Goal: Task Accomplishment & Management: Use online tool/utility

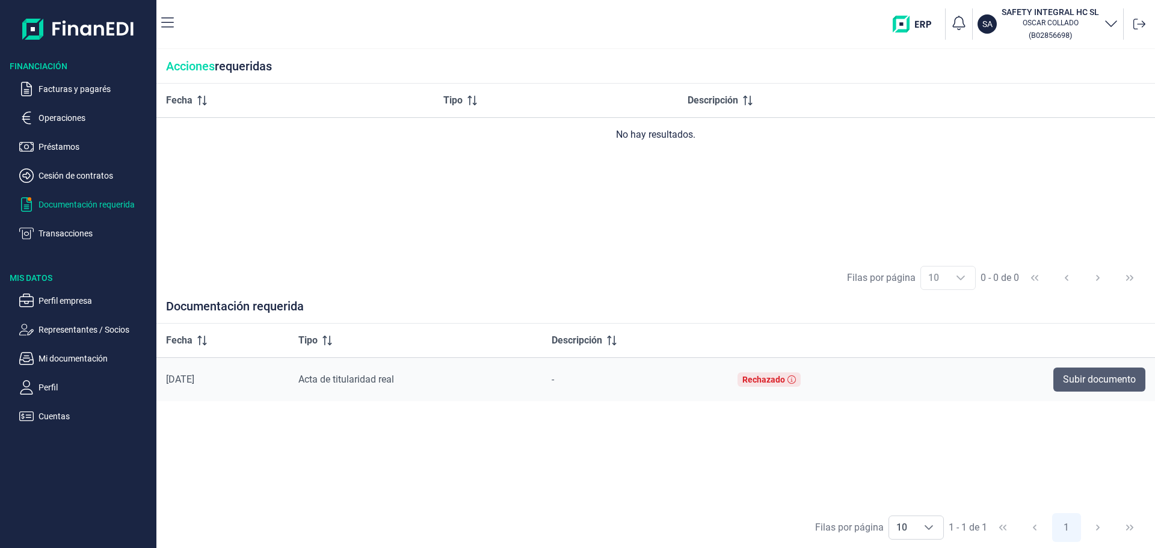
click at [1085, 387] on span "Subir documento" at bounding box center [1099, 379] width 73 height 14
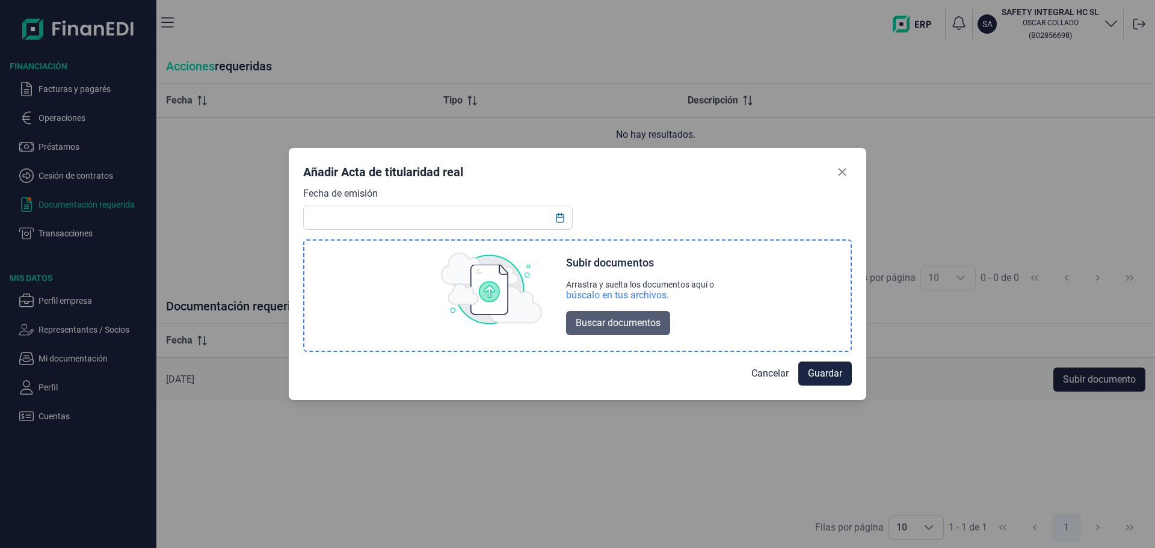
click at [620, 330] on span "Buscar documentos" at bounding box center [618, 323] width 85 height 14
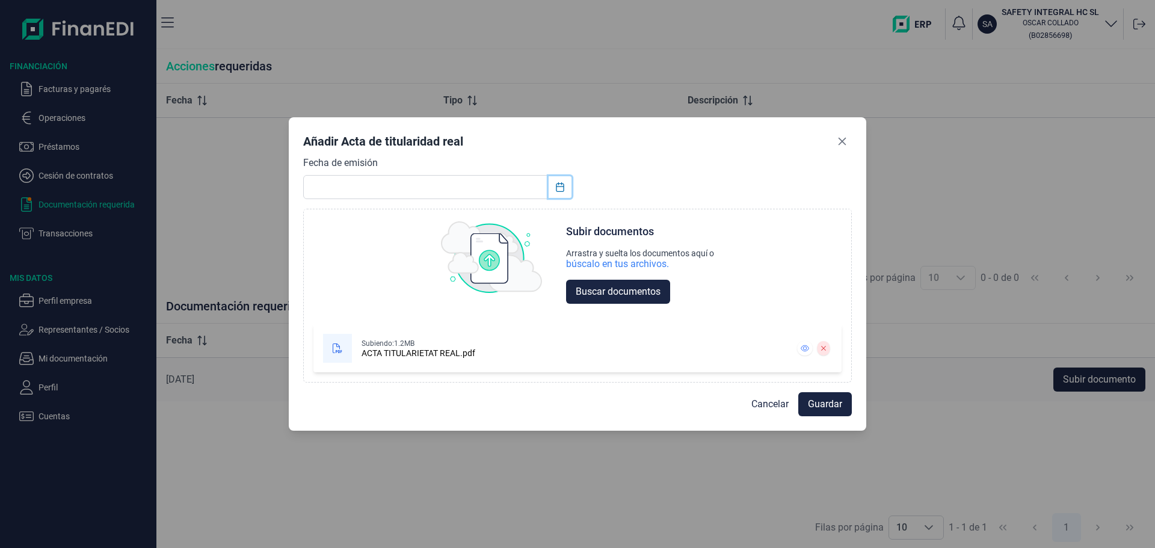
click at [556, 182] on icon "Choose Date" at bounding box center [560, 187] width 10 height 10
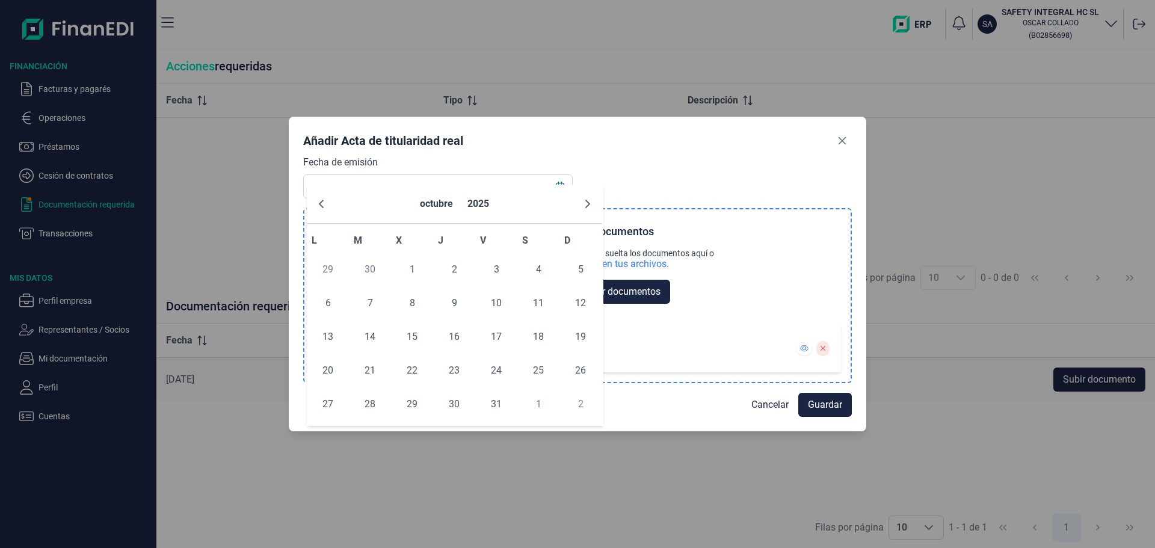
click at [650, 331] on div "Subir documentos Arrastra y suelta los documentos aquí o búscalo en tus archivo…" at bounding box center [577, 291] width 546 height 164
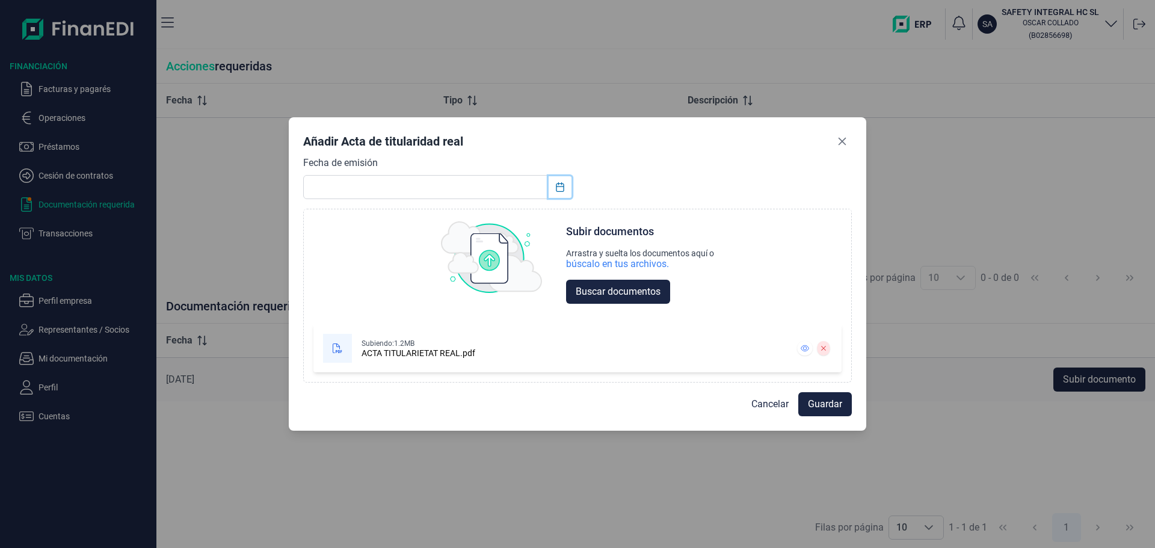
click at [555, 182] on icon "Choose Date" at bounding box center [560, 187] width 10 height 10
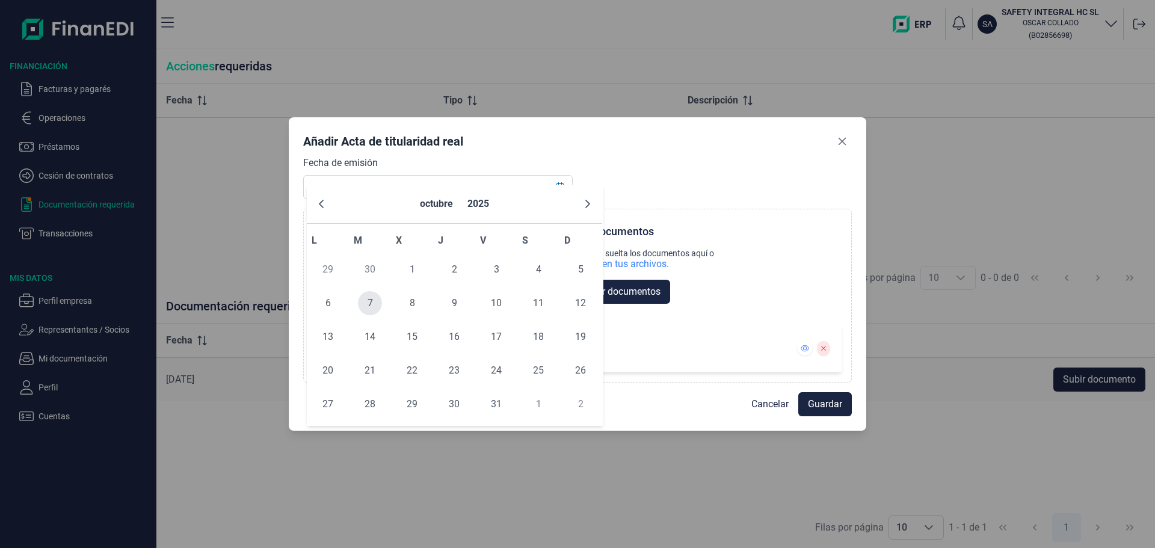
click at [371, 315] on span "7" at bounding box center [370, 303] width 24 height 24
type input "[DATE]"
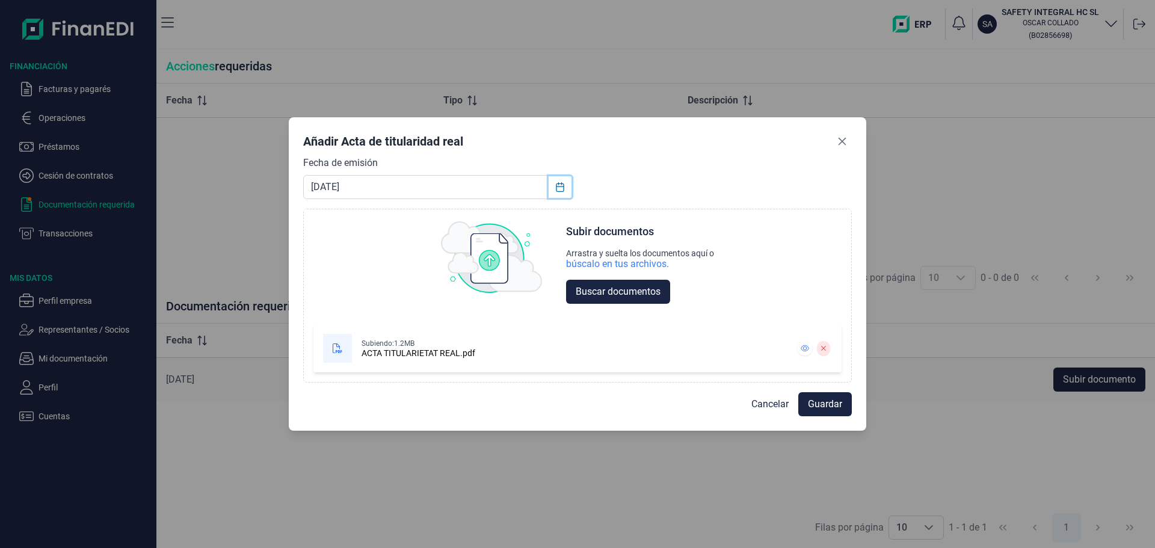
click at [556, 182] on icon "Choose Date" at bounding box center [560, 187] width 10 height 10
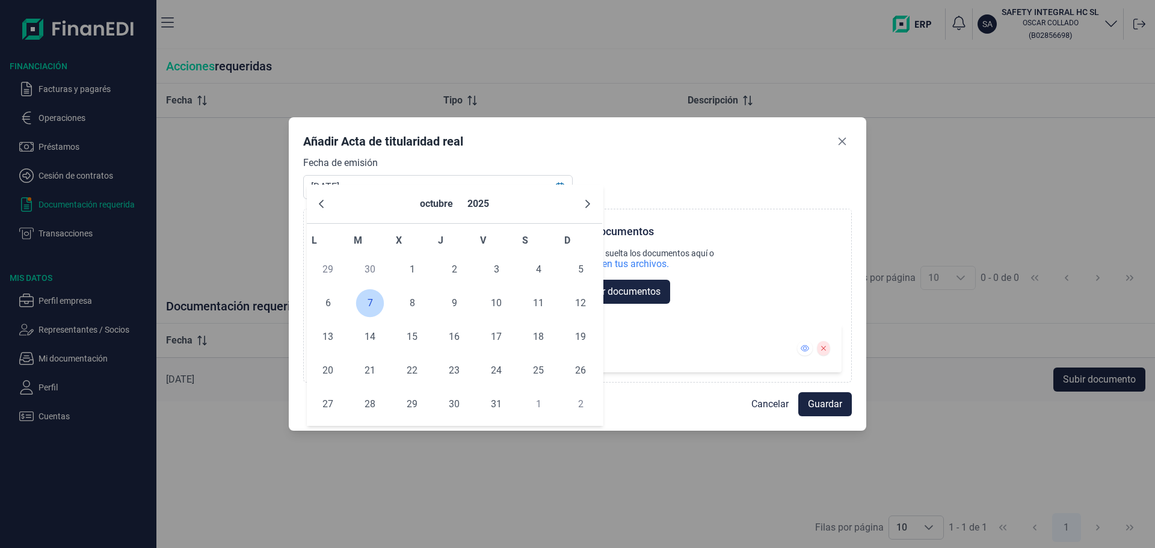
click at [372, 315] on span "7" at bounding box center [370, 303] width 24 height 24
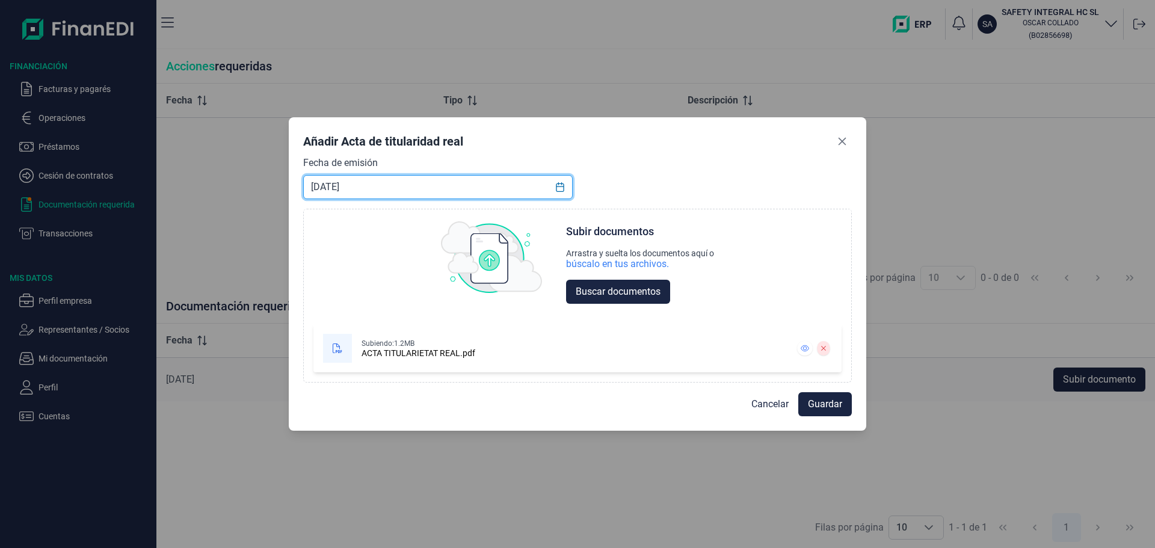
click at [376, 175] on input "[DATE]" at bounding box center [438, 187] width 270 height 24
click at [809, 412] on span "Guardar" at bounding box center [825, 404] width 34 height 14
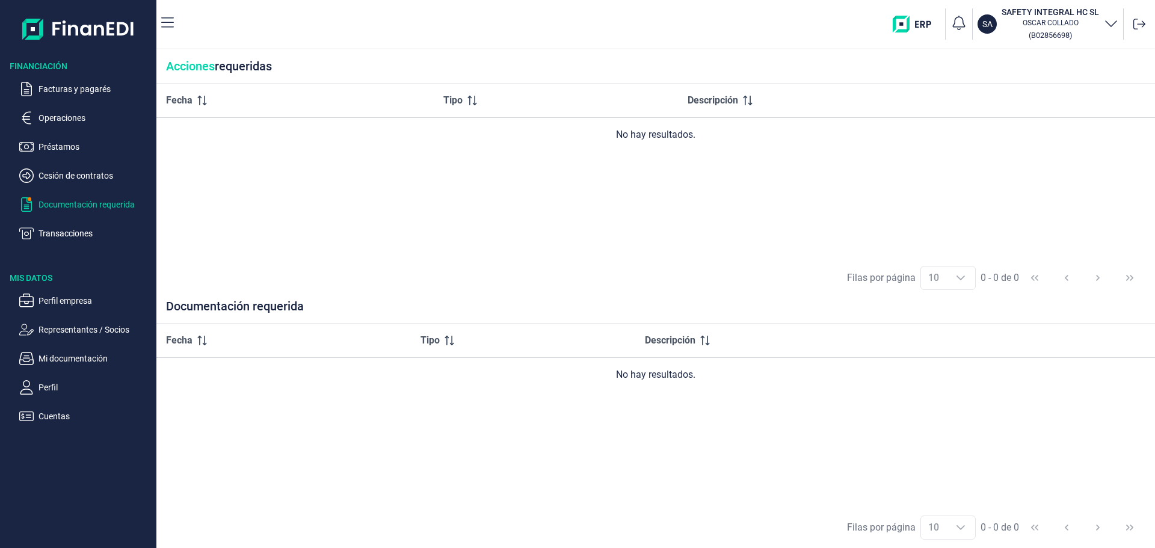
click at [93, 424] on ul "Perfil empresa Representantes / Socios Mi documentación Perfil Cuentas" at bounding box center [78, 354] width 156 height 140
click at [88, 366] on p "Mi documentación" at bounding box center [95, 358] width 113 height 14
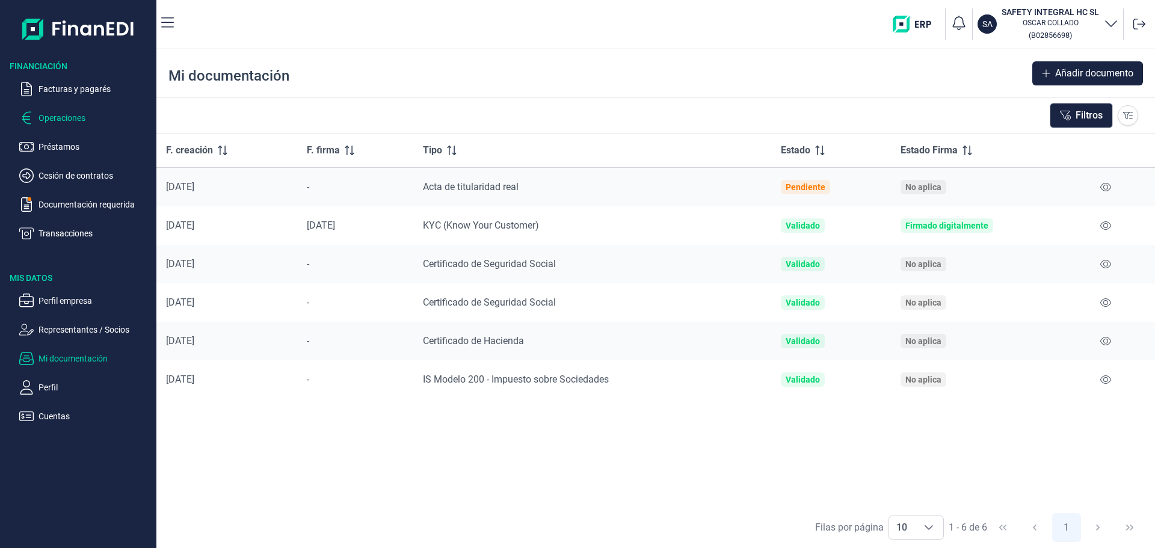
click at [90, 125] on p "Operaciones" at bounding box center [95, 118] width 113 height 14
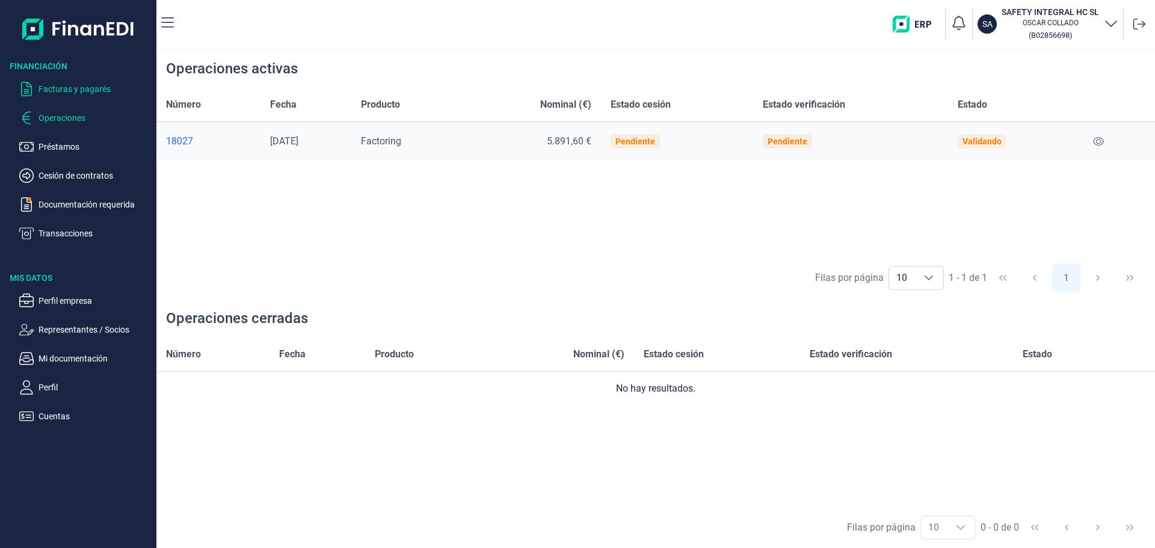
click at [94, 96] on p "Facturas y pagarés" at bounding box center [95, 89] width 113 height 14
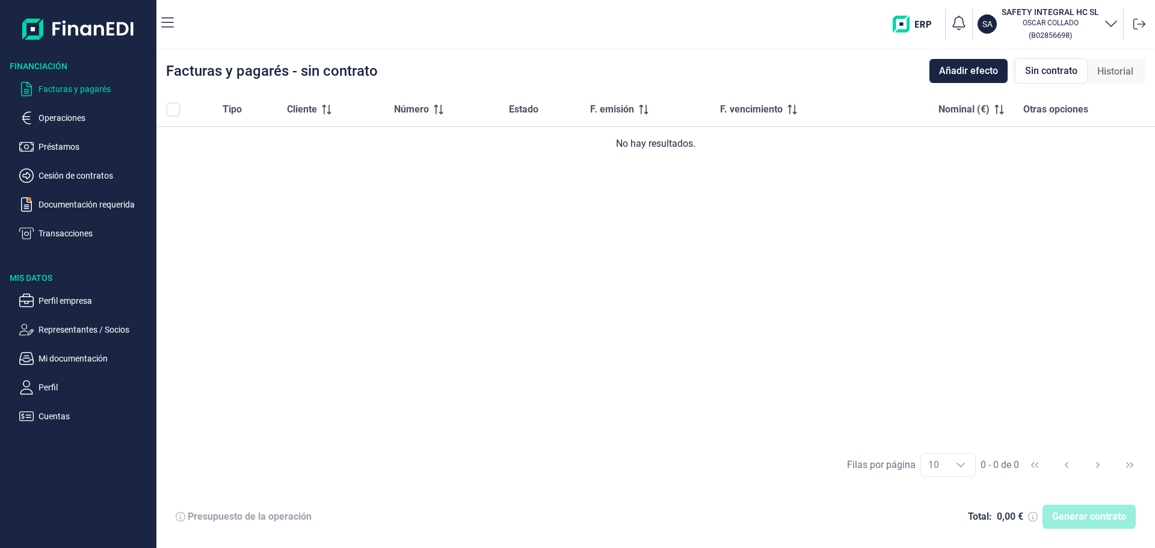
click at [91, 96] on p "Facturas y pagarés" at bounding box center [95, 89] width 113 height 14
click at [84, 125] on p "Operaciones" at bounding box center [95, 118] width 113 height 14
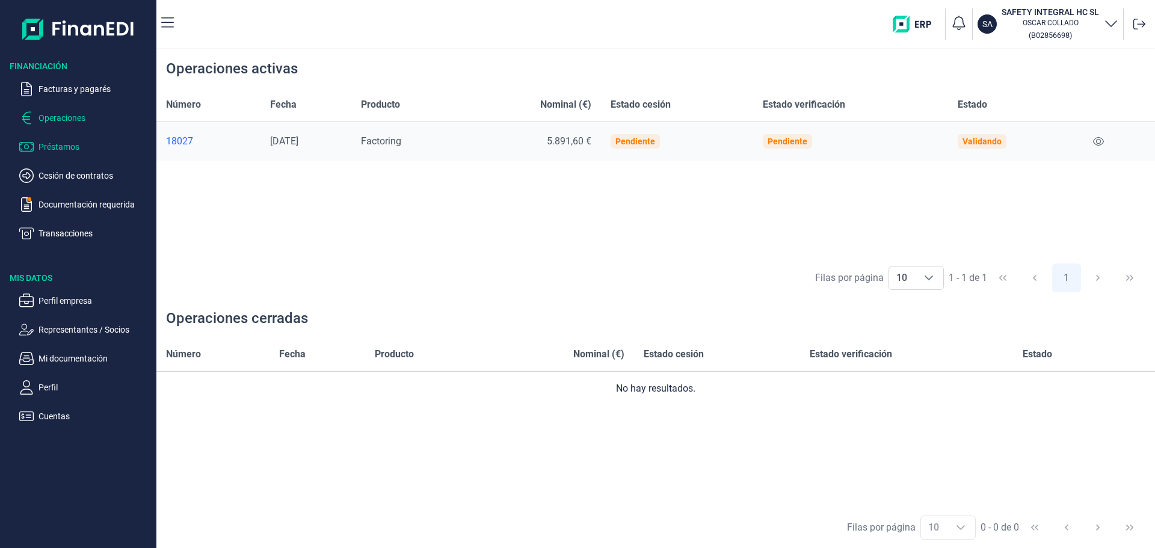
click at [87, 154] on p "Préstamos" at bounding box center [95, 147] width 113 height 14
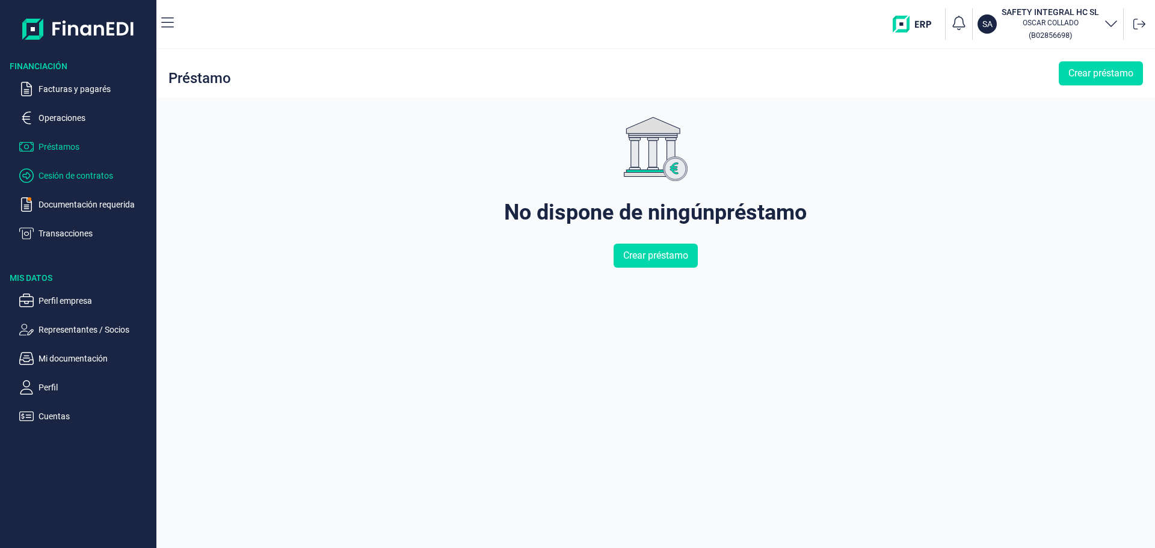
click at [84, 183] on p "Cesión de contratos" at bounding box center [95, 175] width 113 height 14
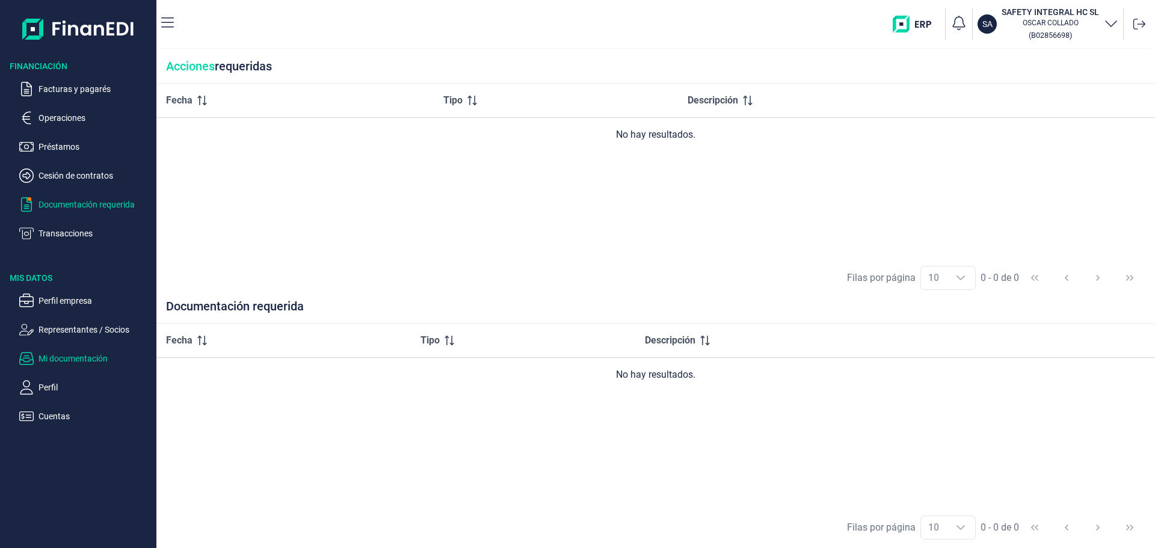
click at [120, 366] on p "Mi documentación" at bounding box center [95, 358] width 113 height 14
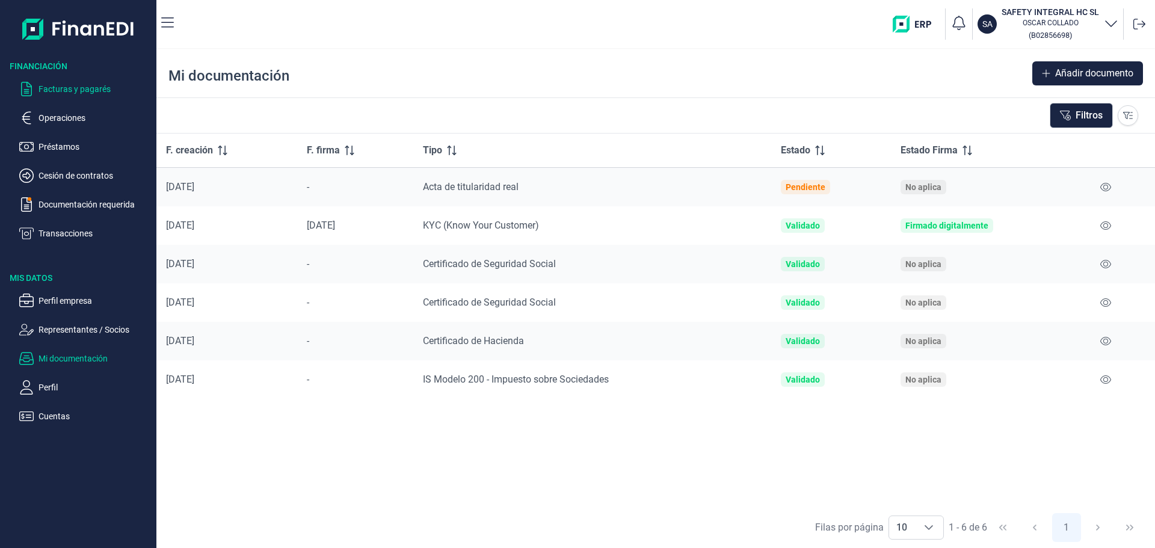
click at [109, 96] on p "Facturas y pagarés" at bounding box center [95, 89] width 113 height 14
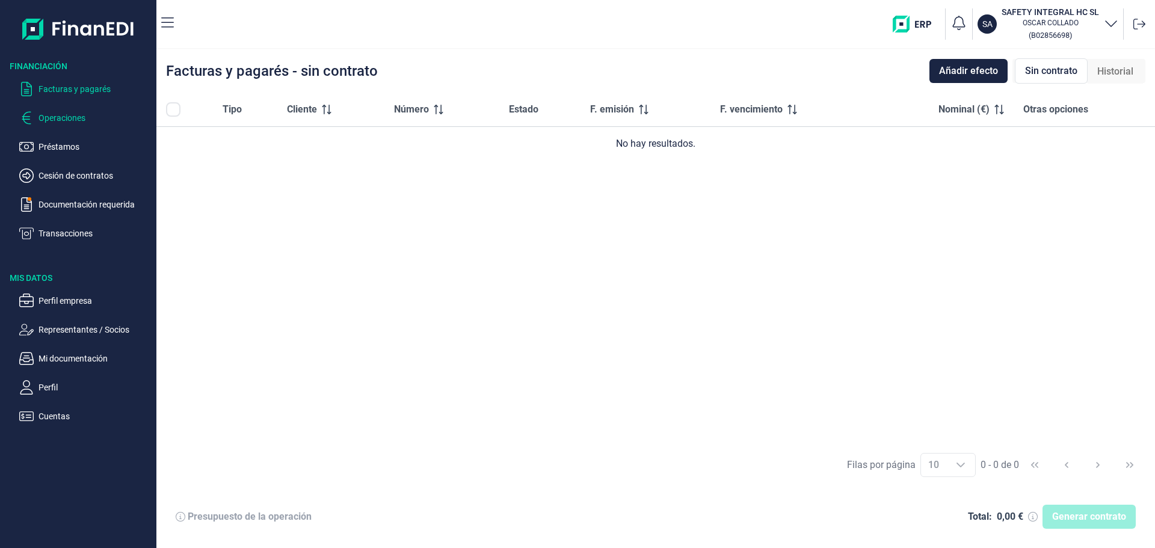
click at [84, 125] on p "Operaciones" at bounding box center [95, 118] width 113 height 14
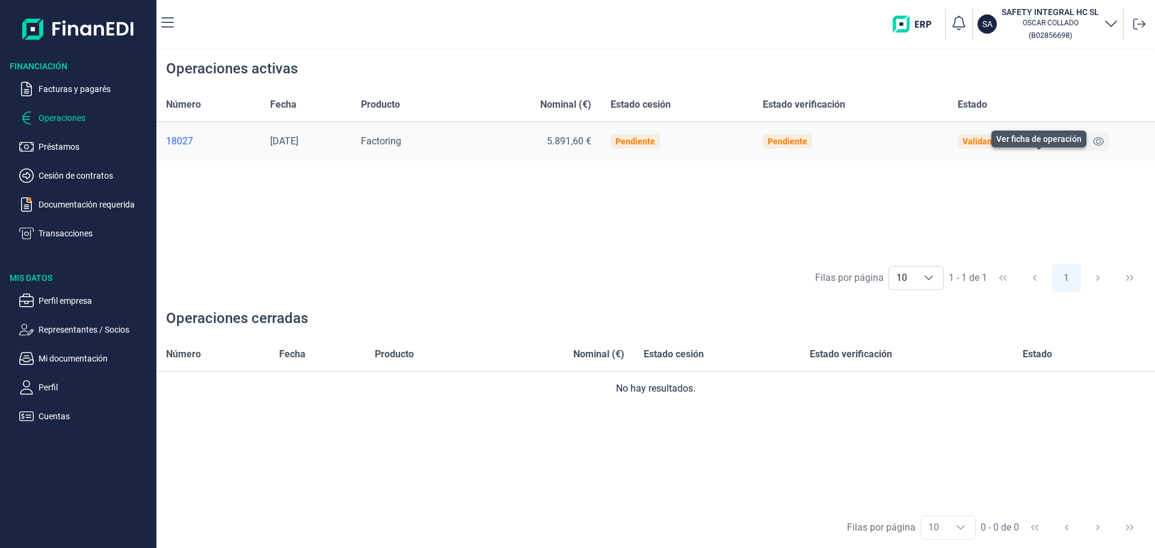
click at [1102, 146] on icon at bounding box center [1098, 142] width 11 height 10
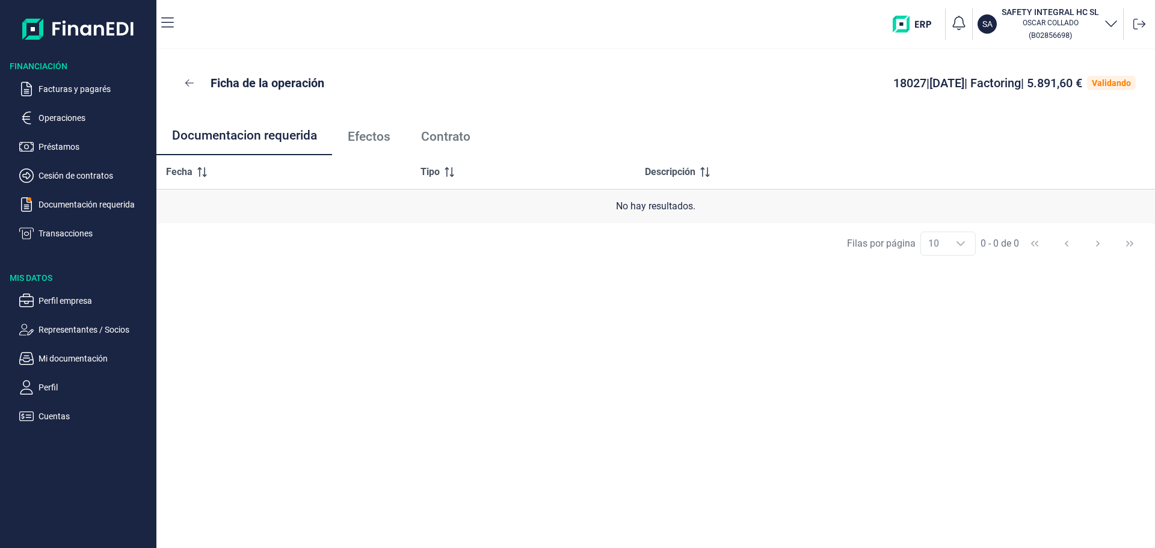
click at [390, 143] on span "Efectos" at bounding box center [369, 137] width 43 height 13
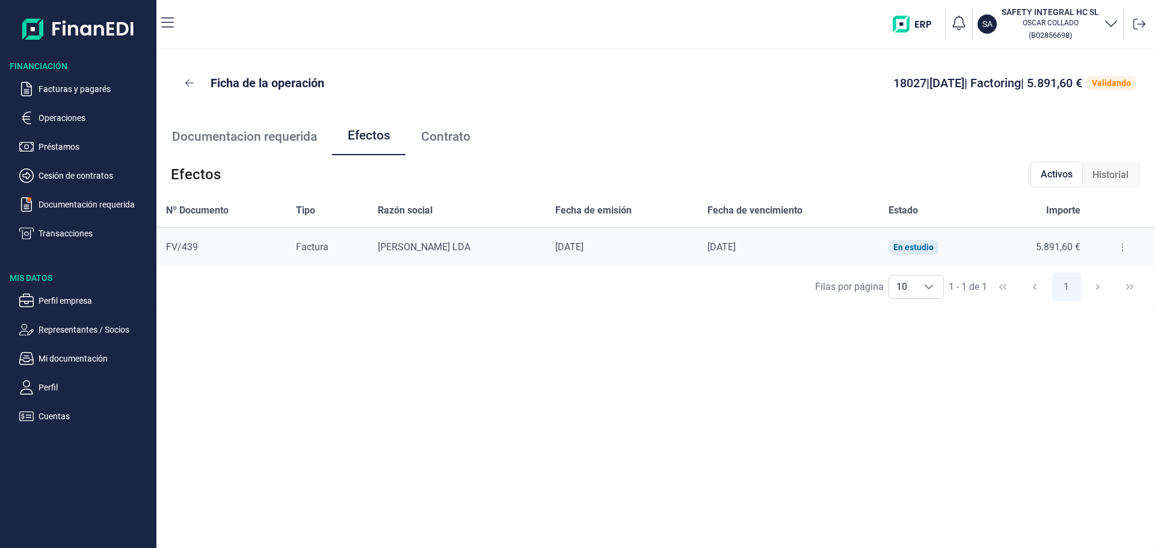
click at [454, 143] on span "Contrato" at bounding box center [445, 137] width 49 height 13
